Goal: Find specific page/section

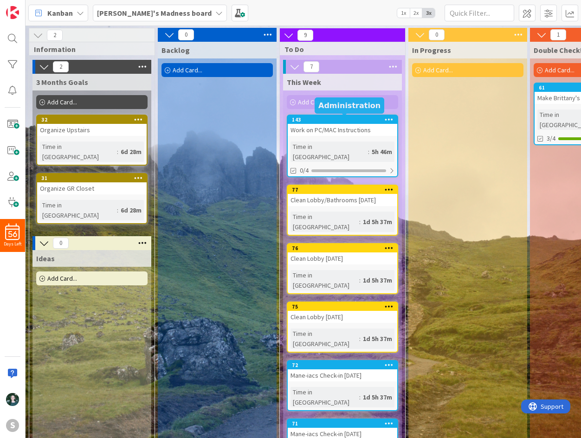
click at [323, 117] on div "143" at bounding box center [344, 120] width 105 height 6
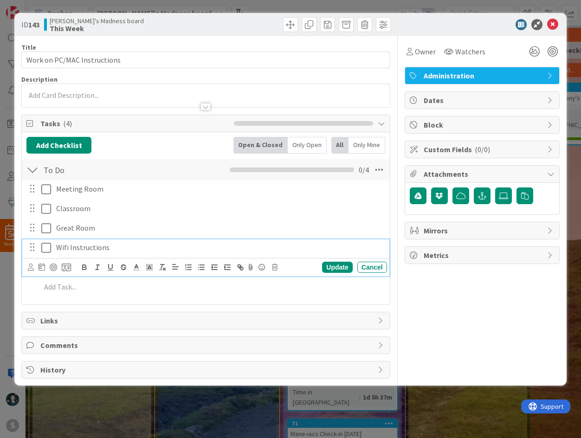
click at [46, 249] on icon at bounding box center [46, 247] width 10 height 11
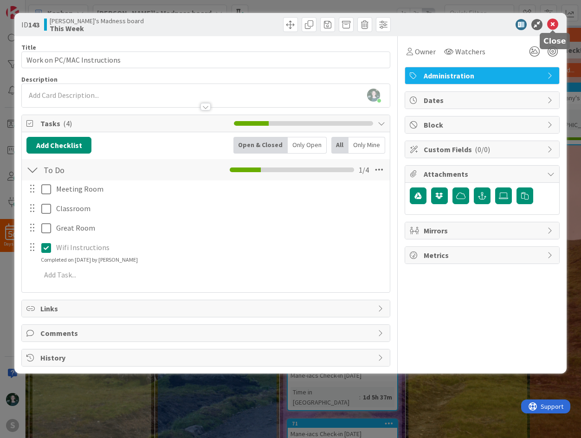
click at [556, 25] on icon at bounding box center [552, 24] width 11 height 11
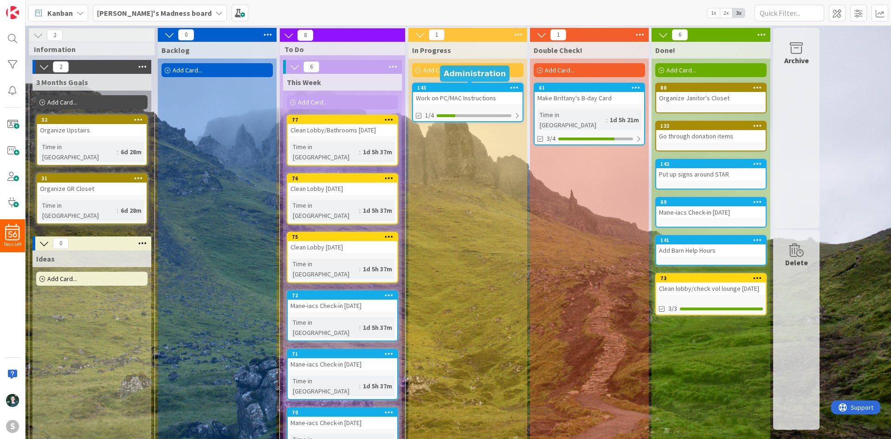
click at [478, 91] on div "143" at bounding box center [469, 87] width 105 height 6
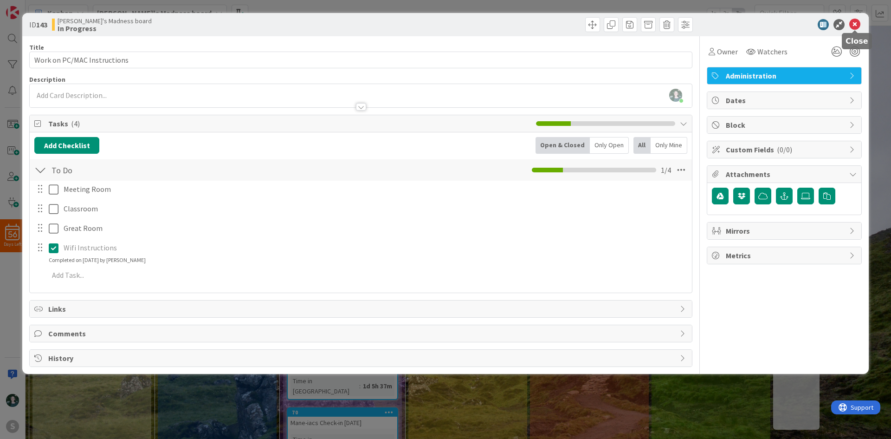
click at [581, 26] on icon at bounding box center [855, 24] width 11 height 11
